Goal: Find specific page/section: Find specific page/section

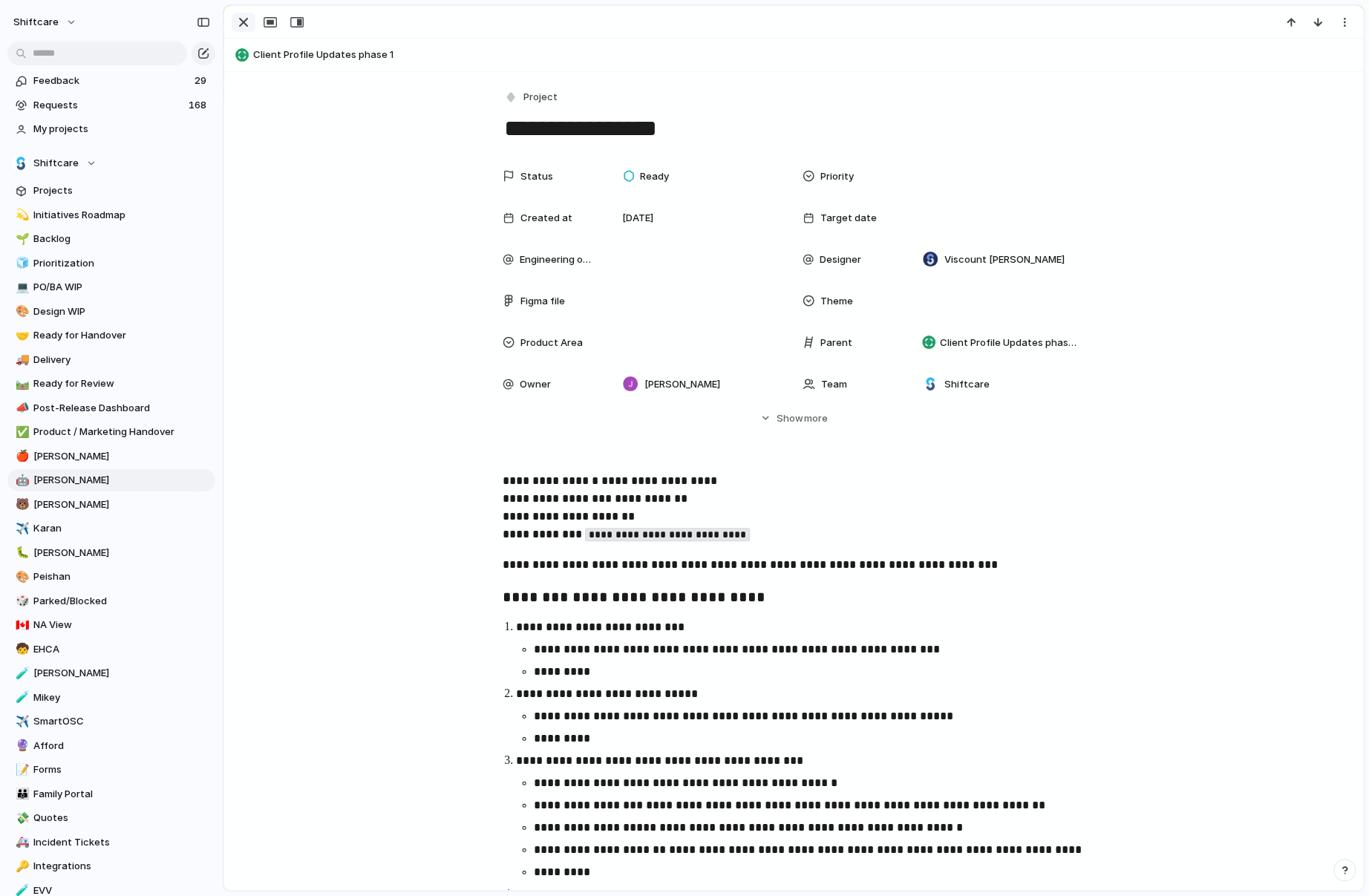
click at [242, 24] on div "button" at bounding box center [244, 22] width 18 height 18
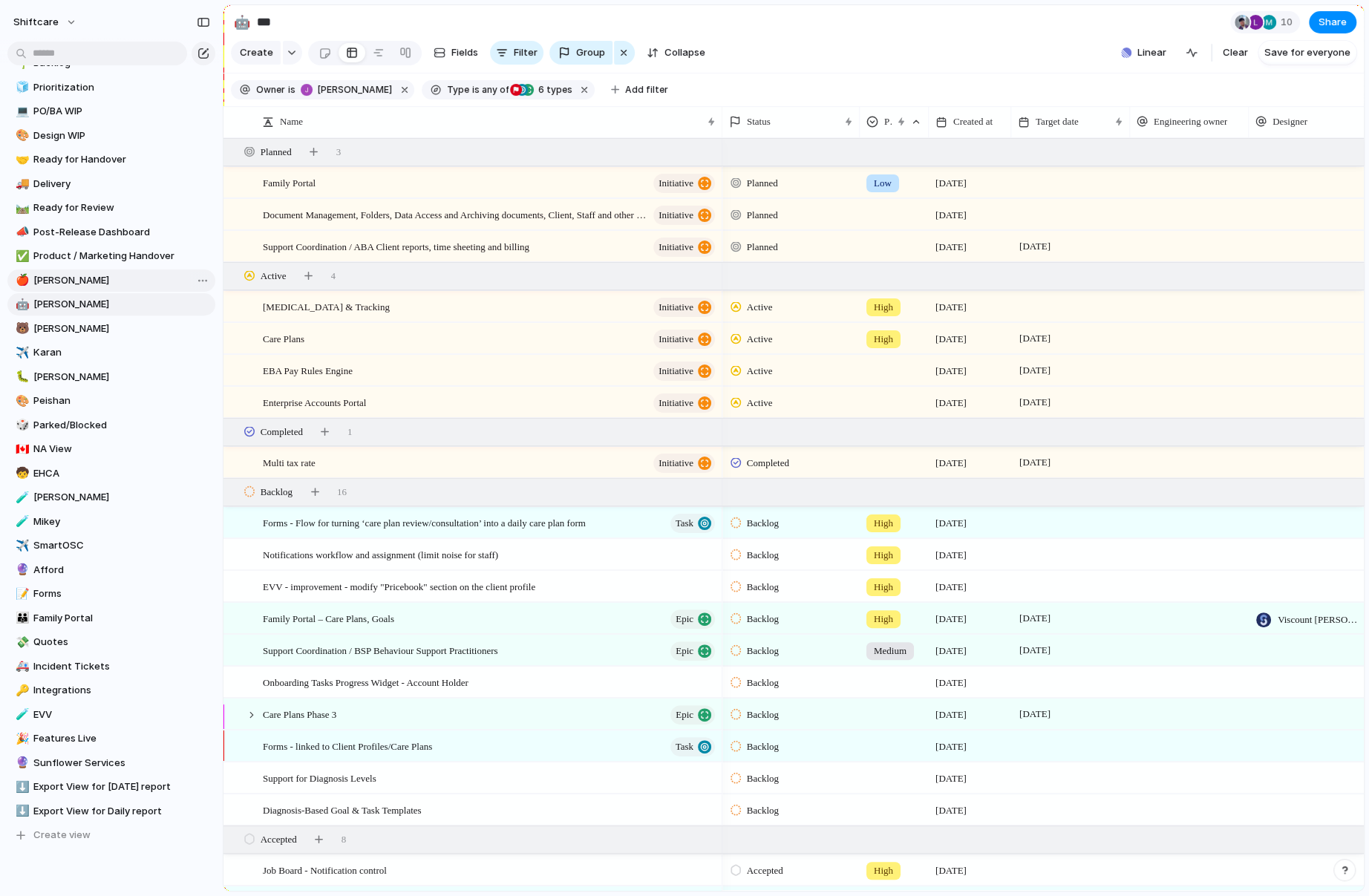
scroll to position [201, 0]
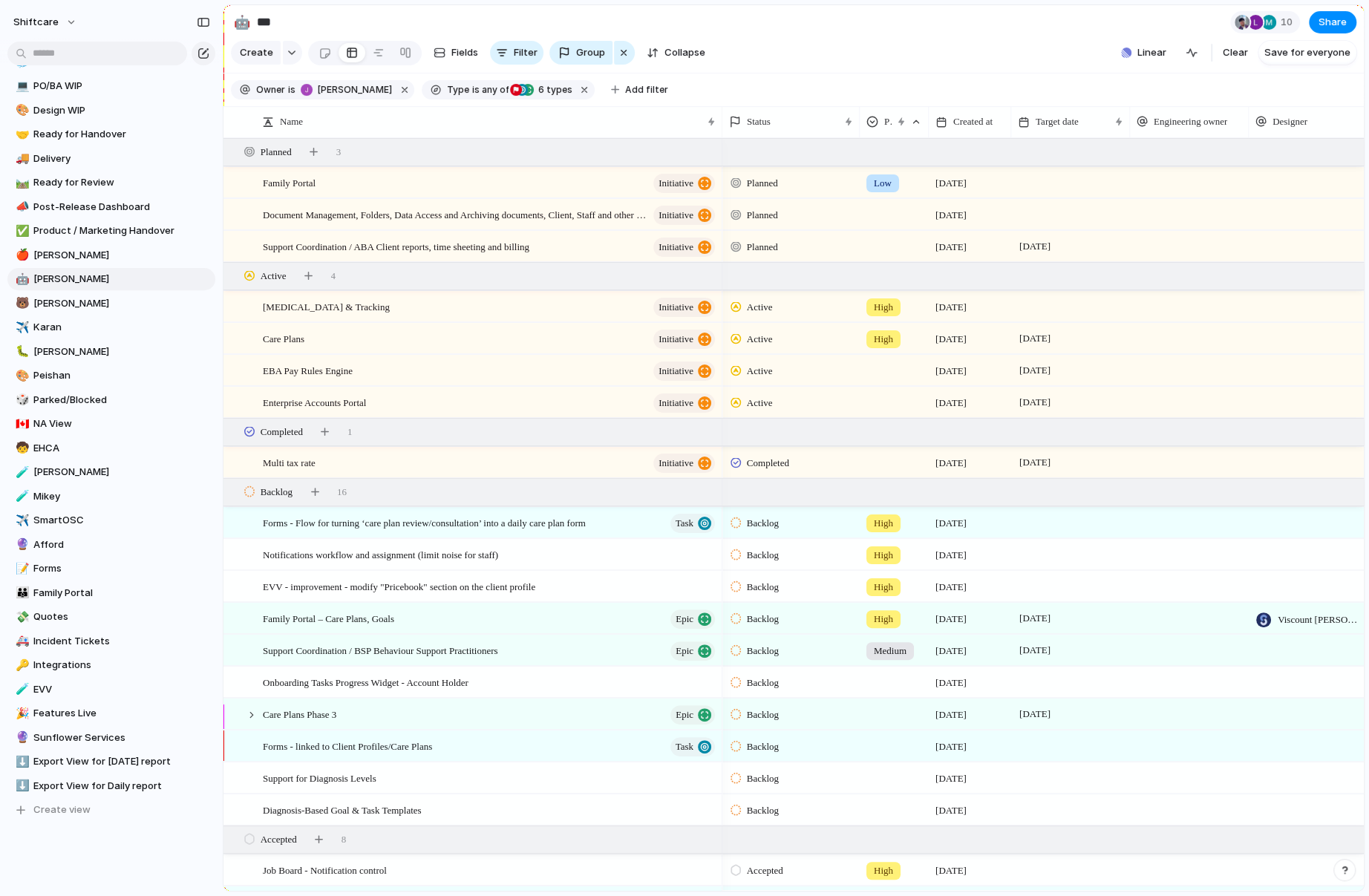
click at [83, 420] on span "NA View" at bounding box center [122, 423] width 177 height 15
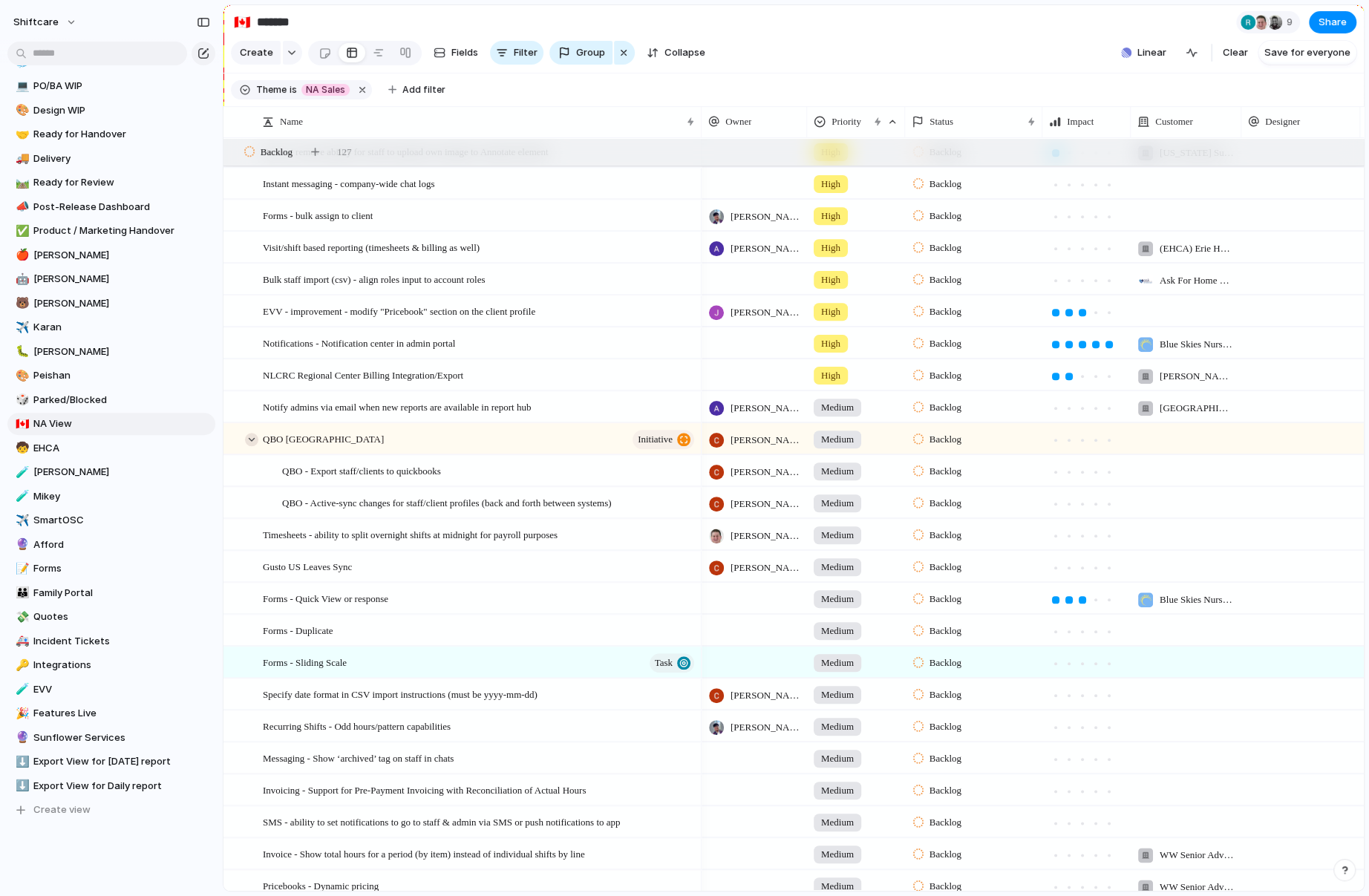
click at [252, 437] on div at bounding box center [252, 439] width 14 height 14
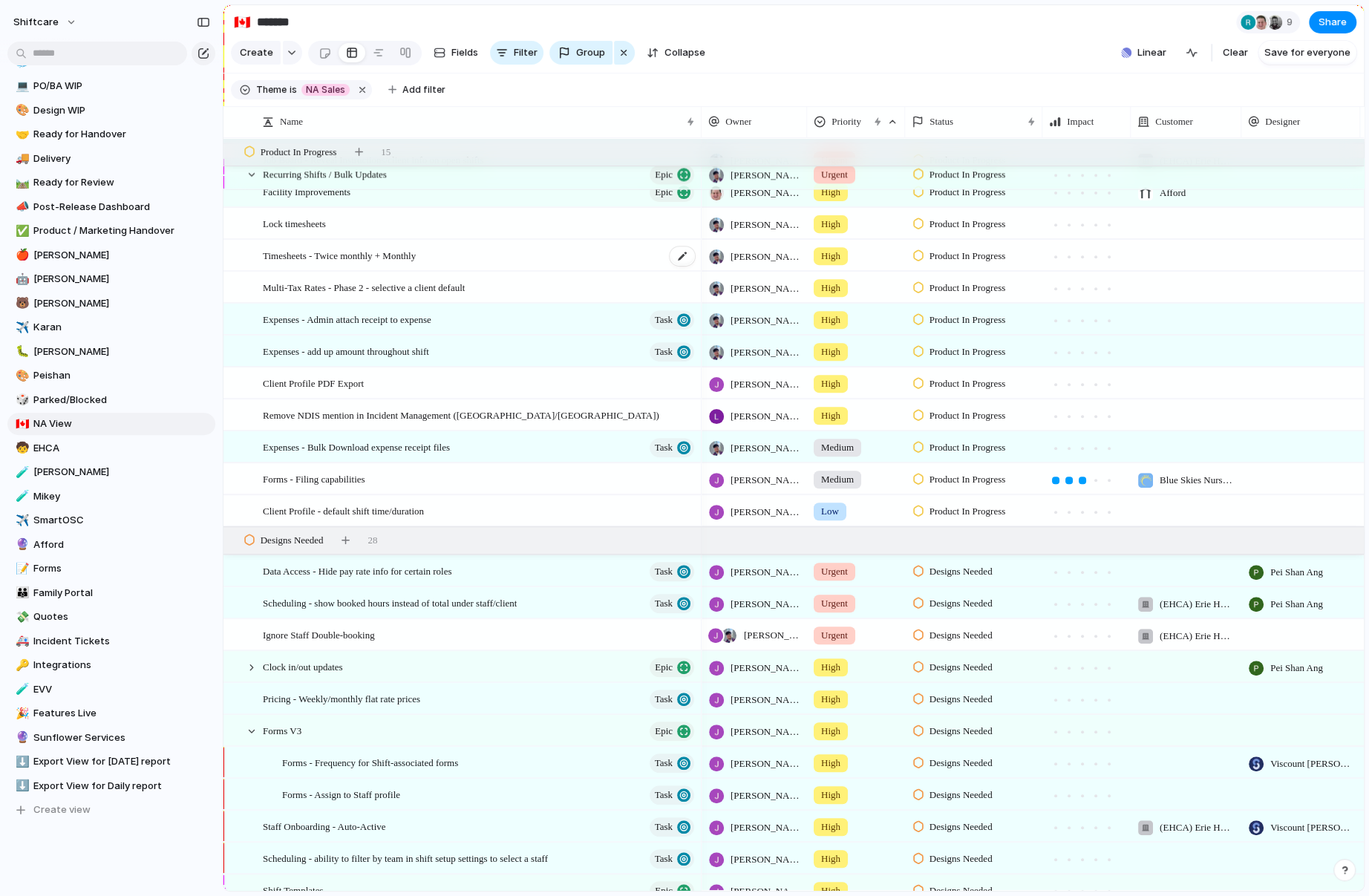
scroll to position [4156, 0]
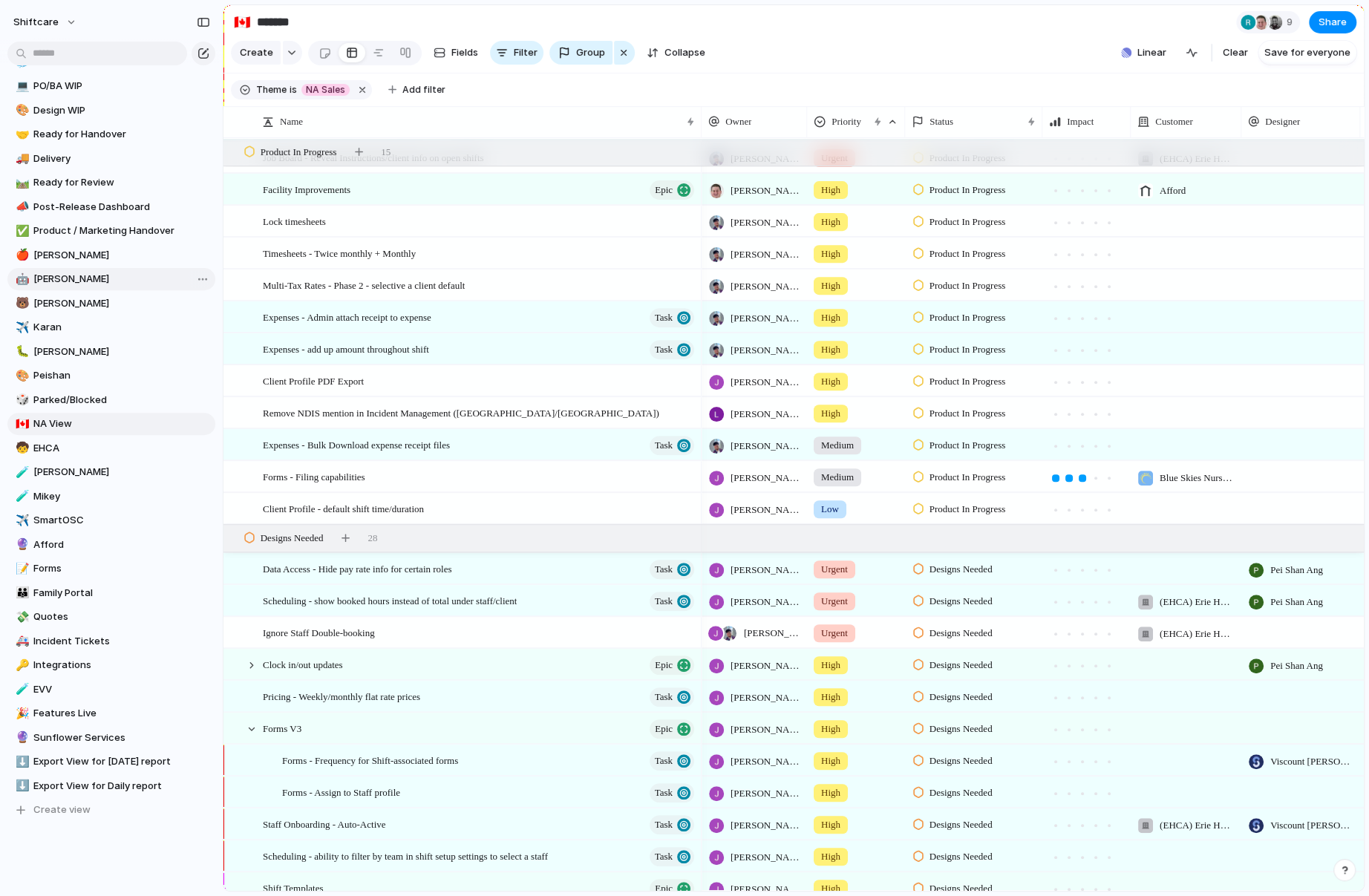
click at [46, 285] on span "[PERSON_NAME]" at bounding box center [122, 279] width 177 height 15
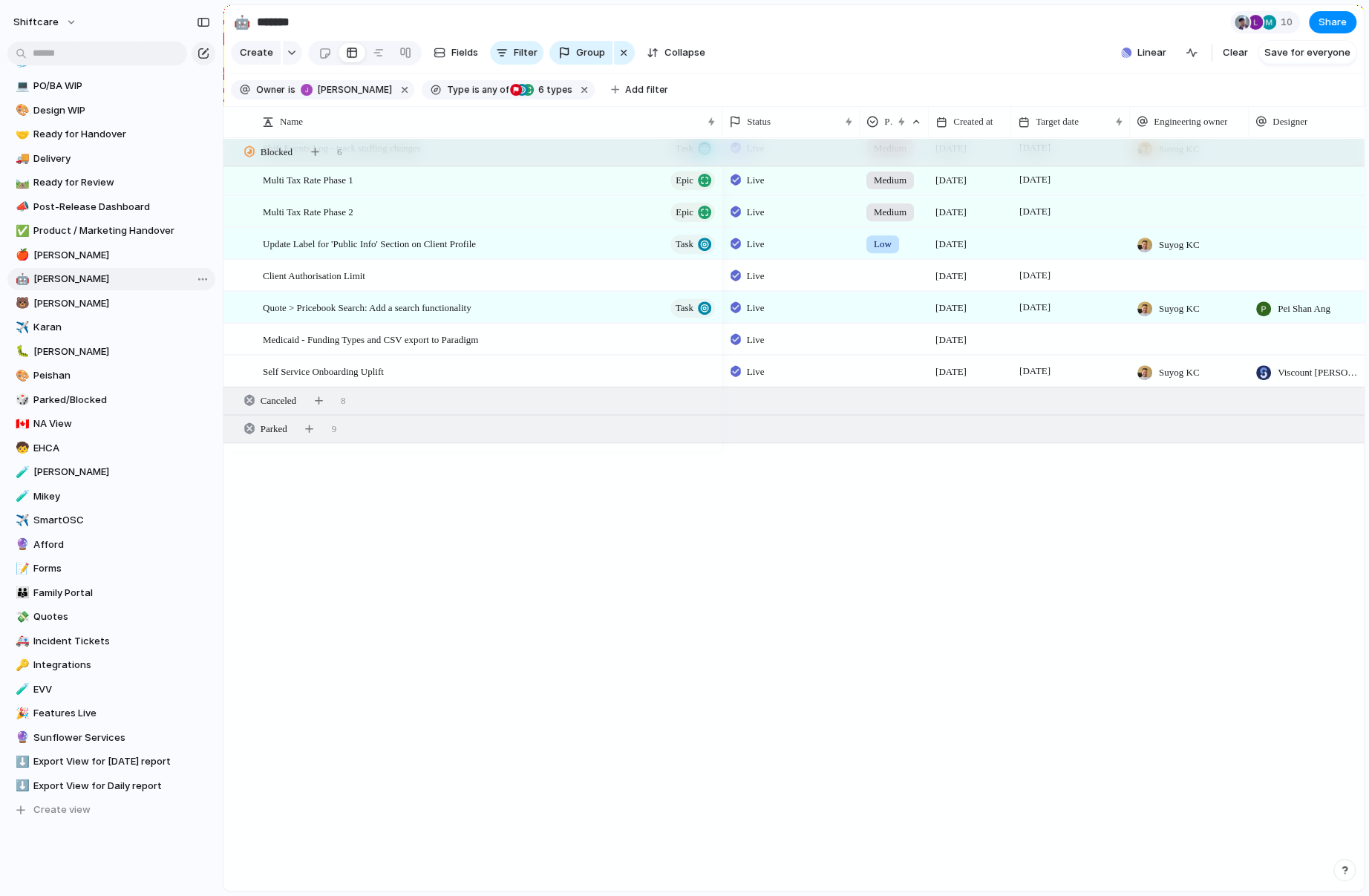
type input "***"
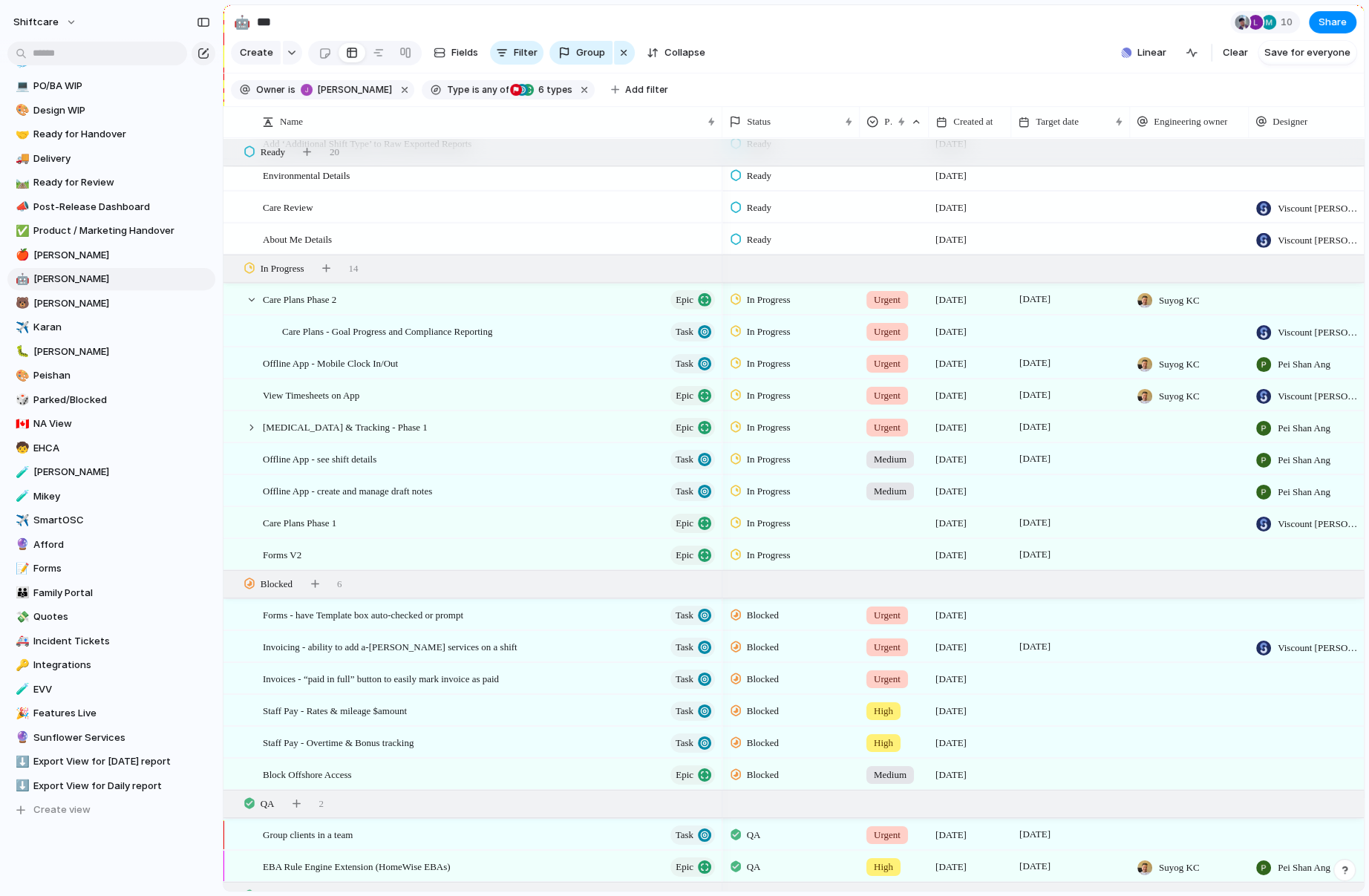
scroll to position [3096, 0]
